Goal: Information Seeking & Learning: Learn about a topic

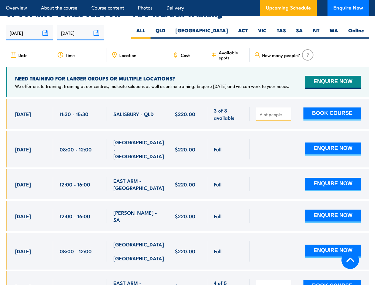
click at [187, 0] on article "Overview About the course Course content Photos Delivery Upcoming Schedule Enqu…" at bounding box center [187, 8] width 363 height 16
click at [29, 25] on input "[DATE]" at bounding box center [29, 32] width 47 height 15
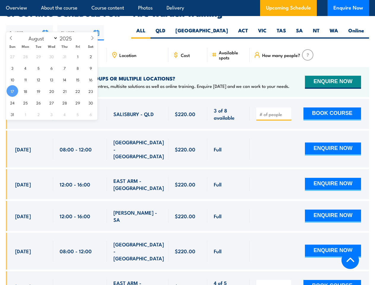
click at [81, 25] on input "[DATE]" at bounding box center [80, 32] width 47 height 15
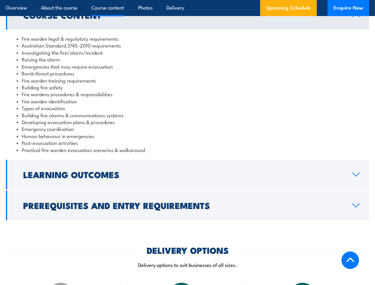
click at [187, 0] on article "Overview About the course Course content Photos Delivery Upcoming Schedule Enqu…" at bounding box center [187, 8] width 363 height 16
click at [187, 175] on h2 "Learning Outcomes" at bounding box center [183, 174] width 320 height 8
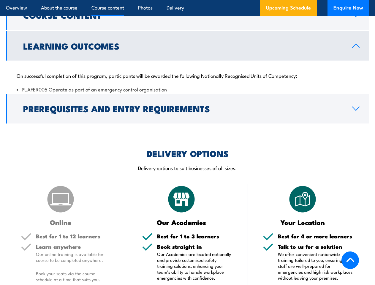
click at [187, 206] on img at bounding box center [182, 199] width 30 height 30
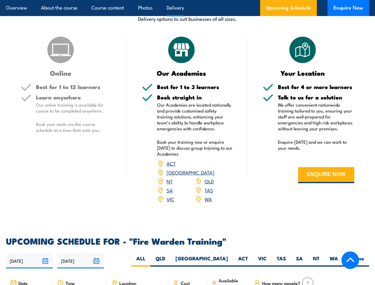
click at [187, 0] on article "Overview About the course Course content Photos Delivery Upcoming Schedule Enqu…" at bounding box center [187, 8] width 363 height 16
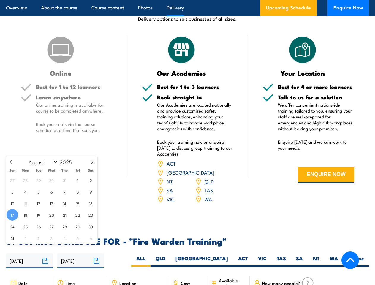
click at [29, 253] on input "[DATE]" at bounding box center [29, 260] width 47 height 15
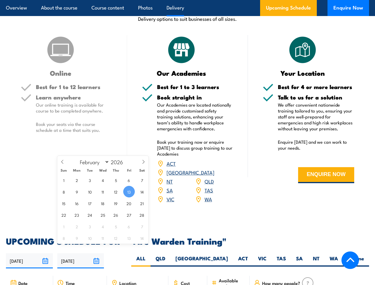
click at [81, 253] on input "[DATE]" at bounding box center [80, 260] width 47 height 15
